Goal: Task Accomplishment & Management: Use online tool/utility

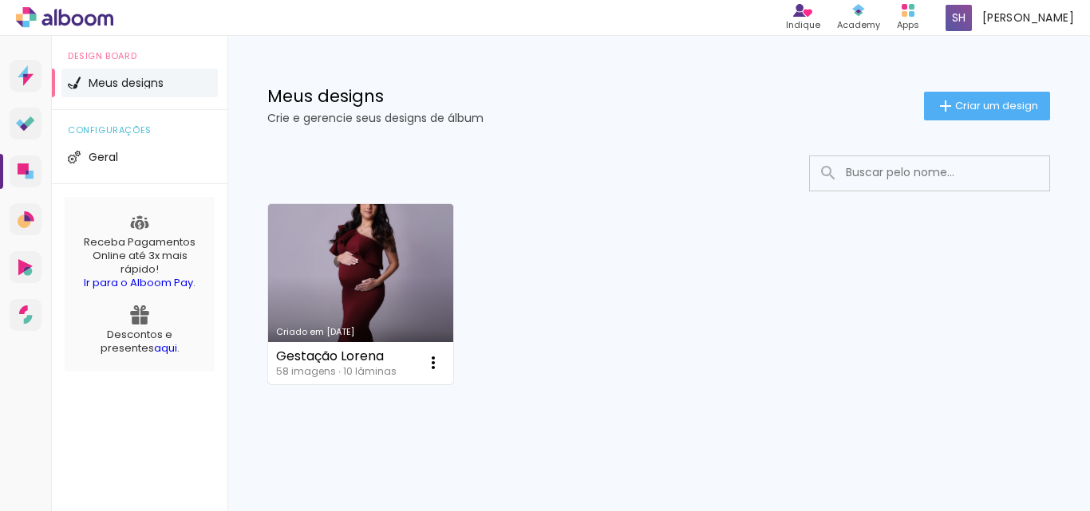
click at [432, 277] on link "Criado em [DATE]" at bounding box center [360, 294] width 185 height 180
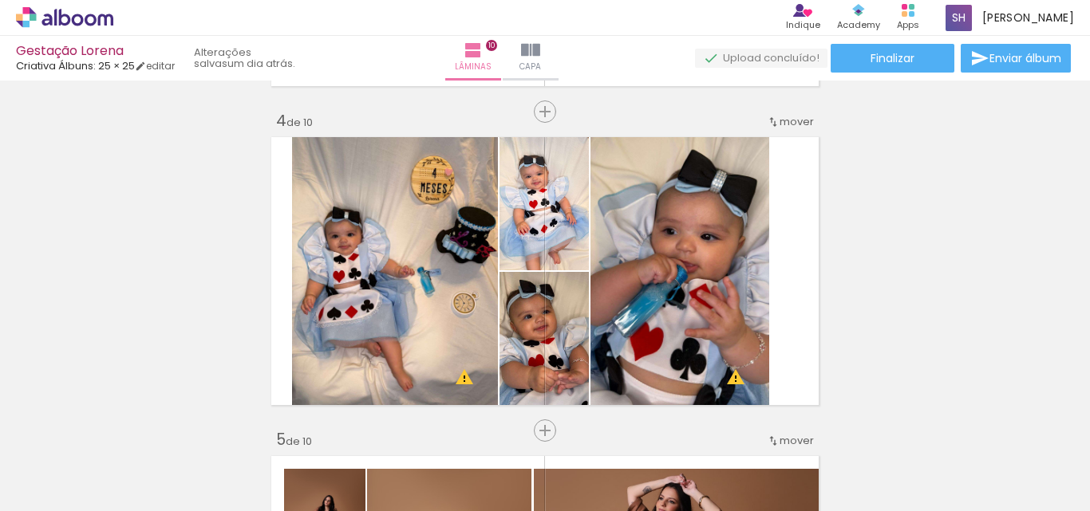
scroll to position [0, 4228]
